Goal: Task Accomplishment & Management: Manage account settings

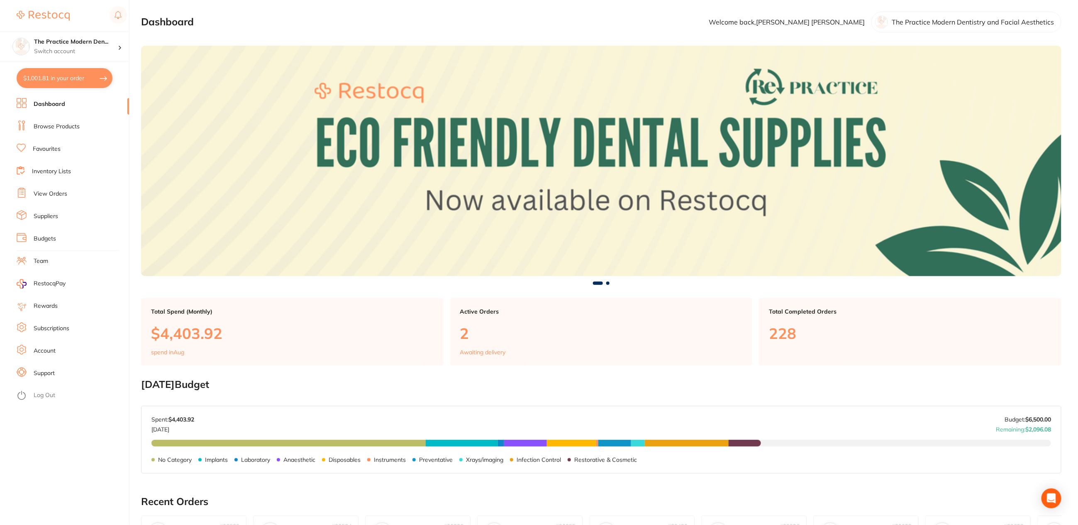
drag, startPoint x: 58, startPoint y: 196, endPoint x: 82, endPoint y: 207, distance: 26.2
click at [58, 197] on link "View Orders" at bounding box center [51, 194] width 34 height 8
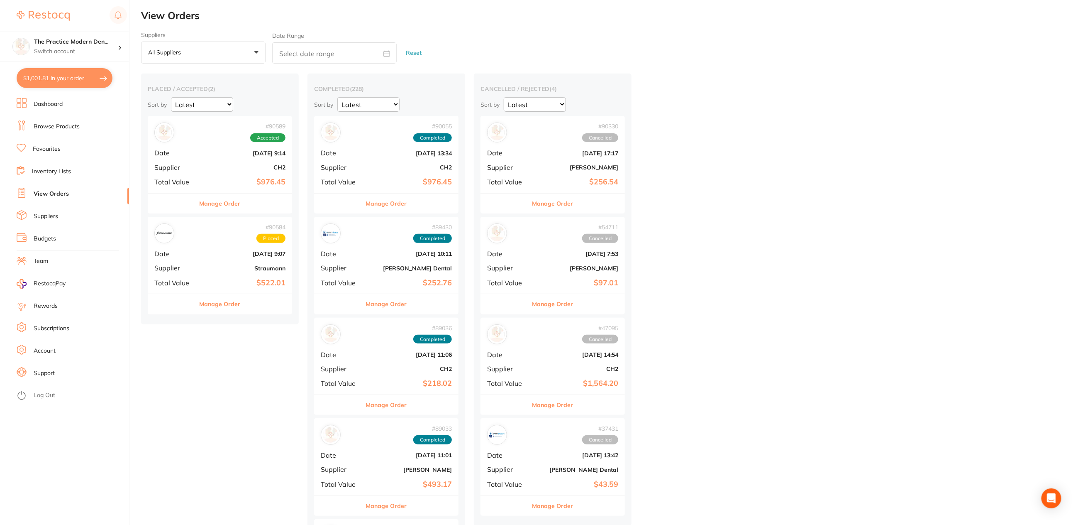
click at [215, 158] on div "# 90589 Accepted Date [DATE] 9:14 Supplier CH2 Total Value $976.45" at bounding box center [220, 154] width 144 height 77
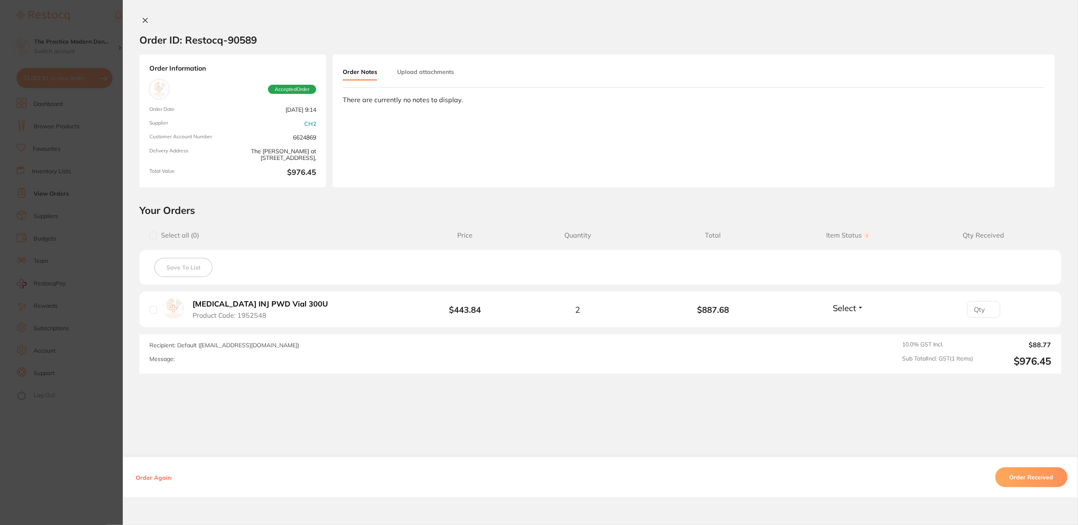
click at [439, 68] on button "Upload attachments" at bounding box center [425, 71] width 57 height 15
click at [1022, 130] on button "Upload" at bounding box center [1007, 133] width 43 height 19
click at [150, 309] on input "checkbox" at bounding box center [152, 309] width 7 height 7
checkbox input "true"
click at [858, 305] on button "Select" at bounding box center [849, 308] width 36 height 10
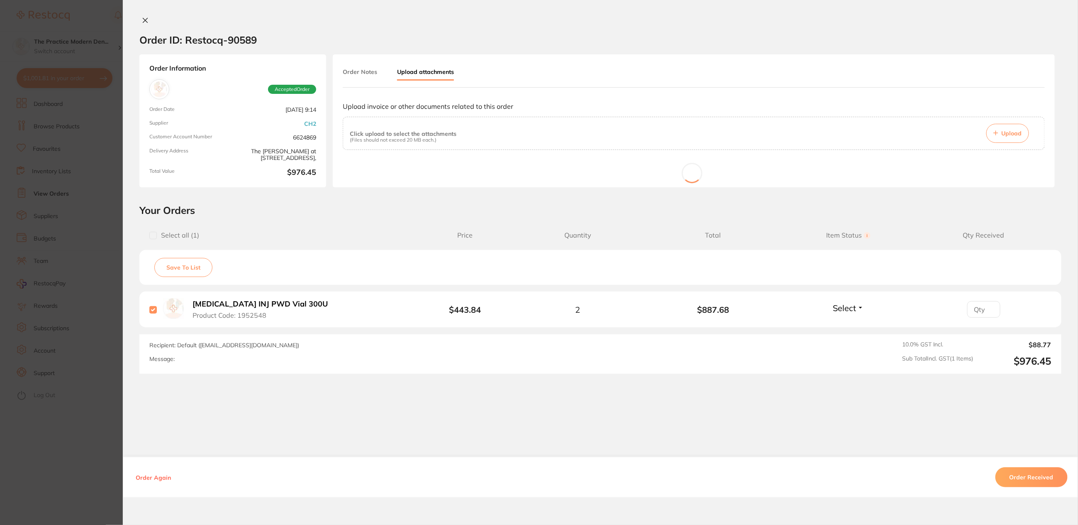
click at [972, 308] on input "number" at bounding box center [983, 309] width 33 height 17
click at [989, 308] on input "1" at bounding box center [983, 309] width 33 height 17
type input "2"
click at [989, 308] on input "2" at bounding box center [983, 309] width 33 height 17
click at [887, 317] on li "[MEDICAL_DATA] INJ PWD Vial 300U Product Code: 1952548 $443.84 2 $887.68 Select…" at bounding box center [600, 309] width 922 height 36
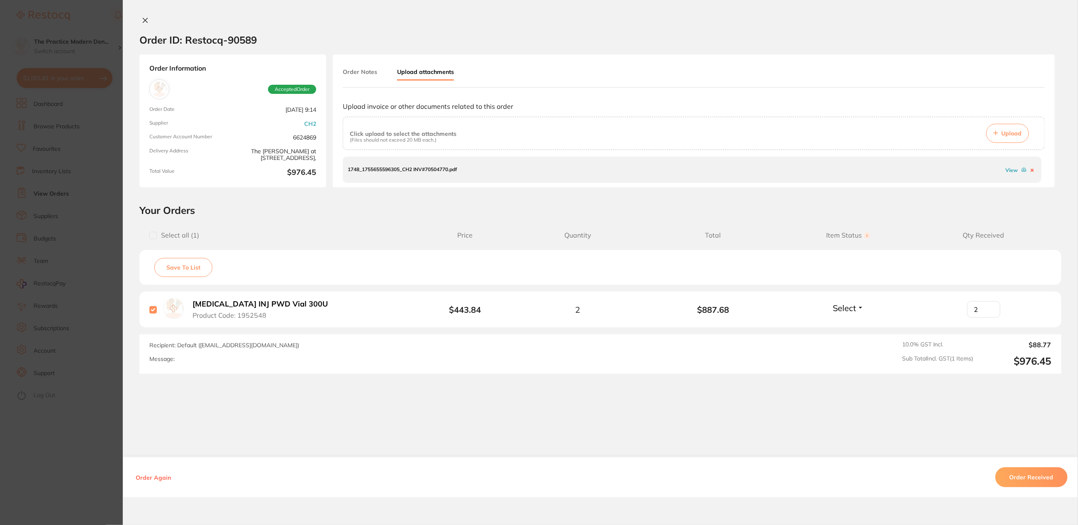
click at [836, 308] on span "Select" at bounding box center [844, 308] width 23 height 10
click at [846, 327] on span "Received" at bounding box center [848, 325] width 21 height 6
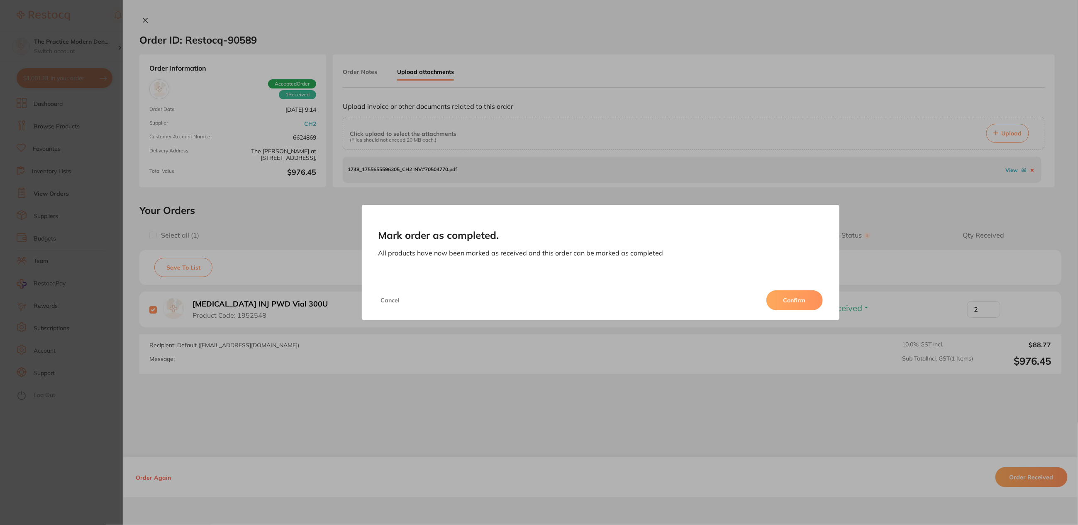
click at [799, 301] on button "Confirm" at bounding box center [794, 300] width 56 height 20
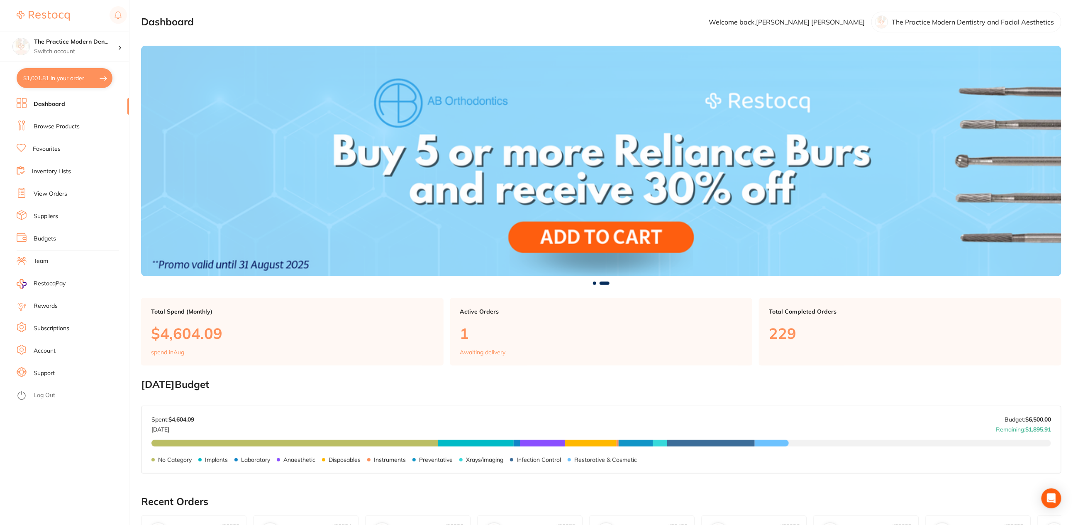
click at [58, 192] on link "View Orders" at bounding box center [51, 194] width 34 height 8
